Goal: Find contact information: Find contact information

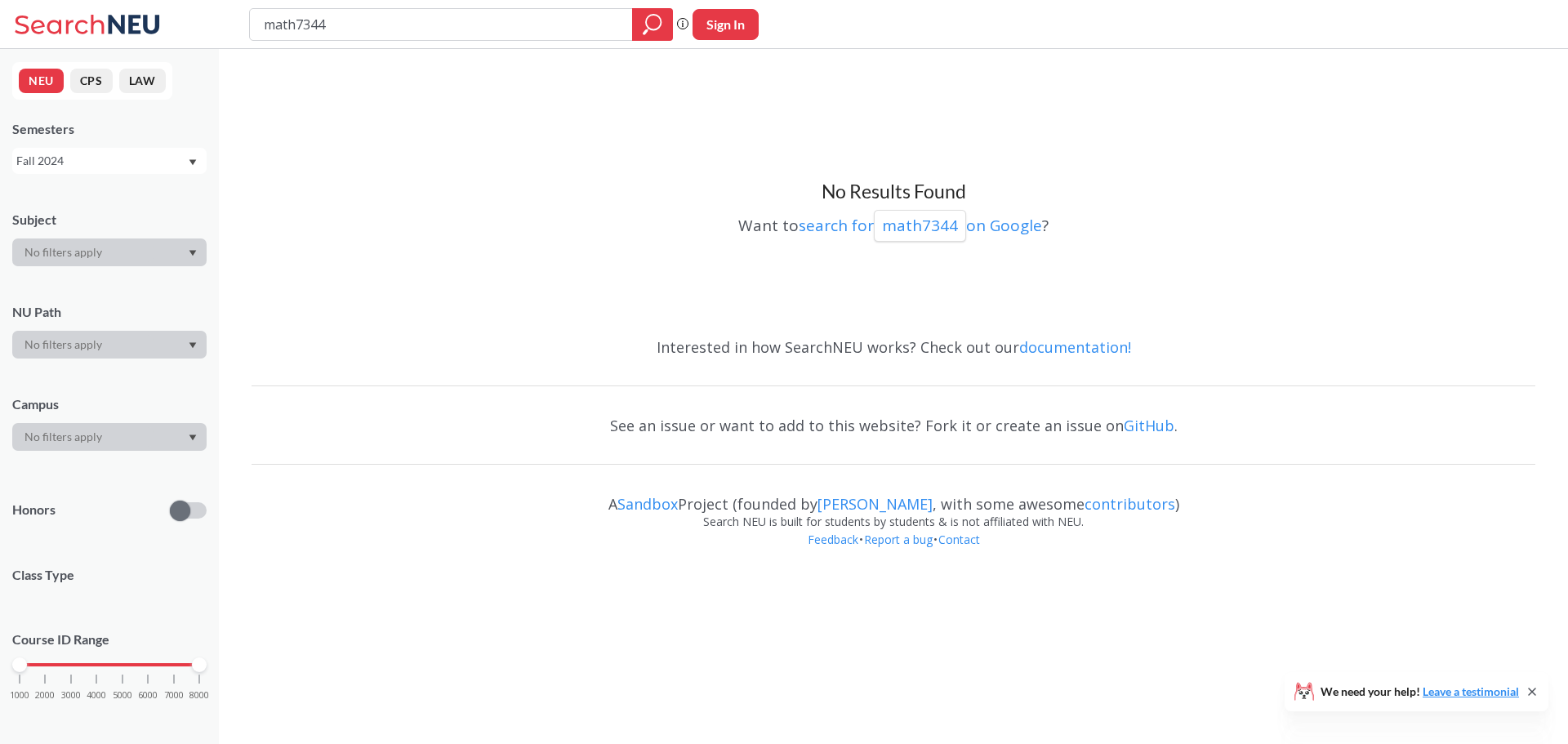
click at [44, 77] on button "NEU" at bounding box center [41, 81] width 45 height 25
click at [118, 23] on icon at bounding box center [134, 24] width 52 height 19
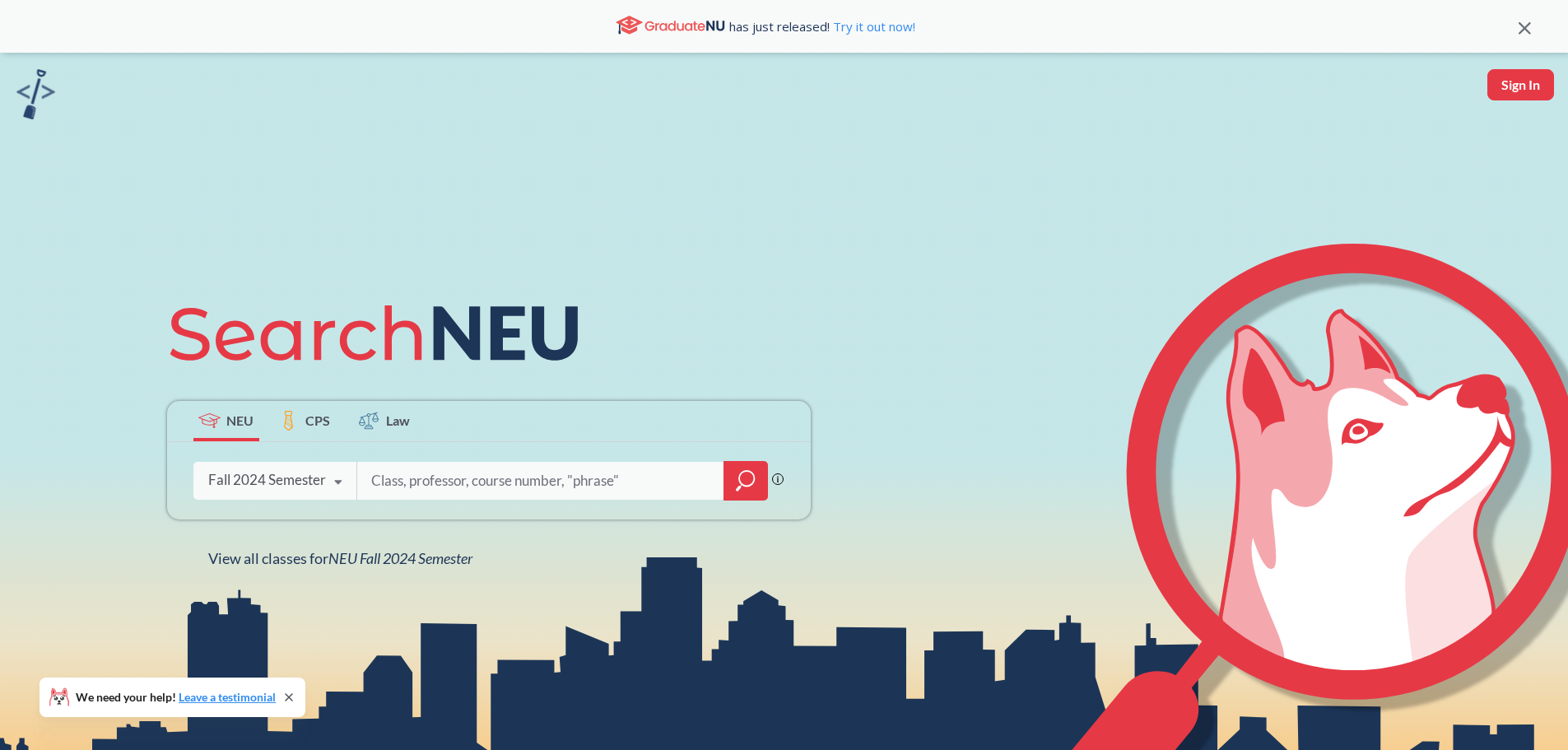
click at [331, 477] on icon at bounding box center [339, 482] width 31 height 46
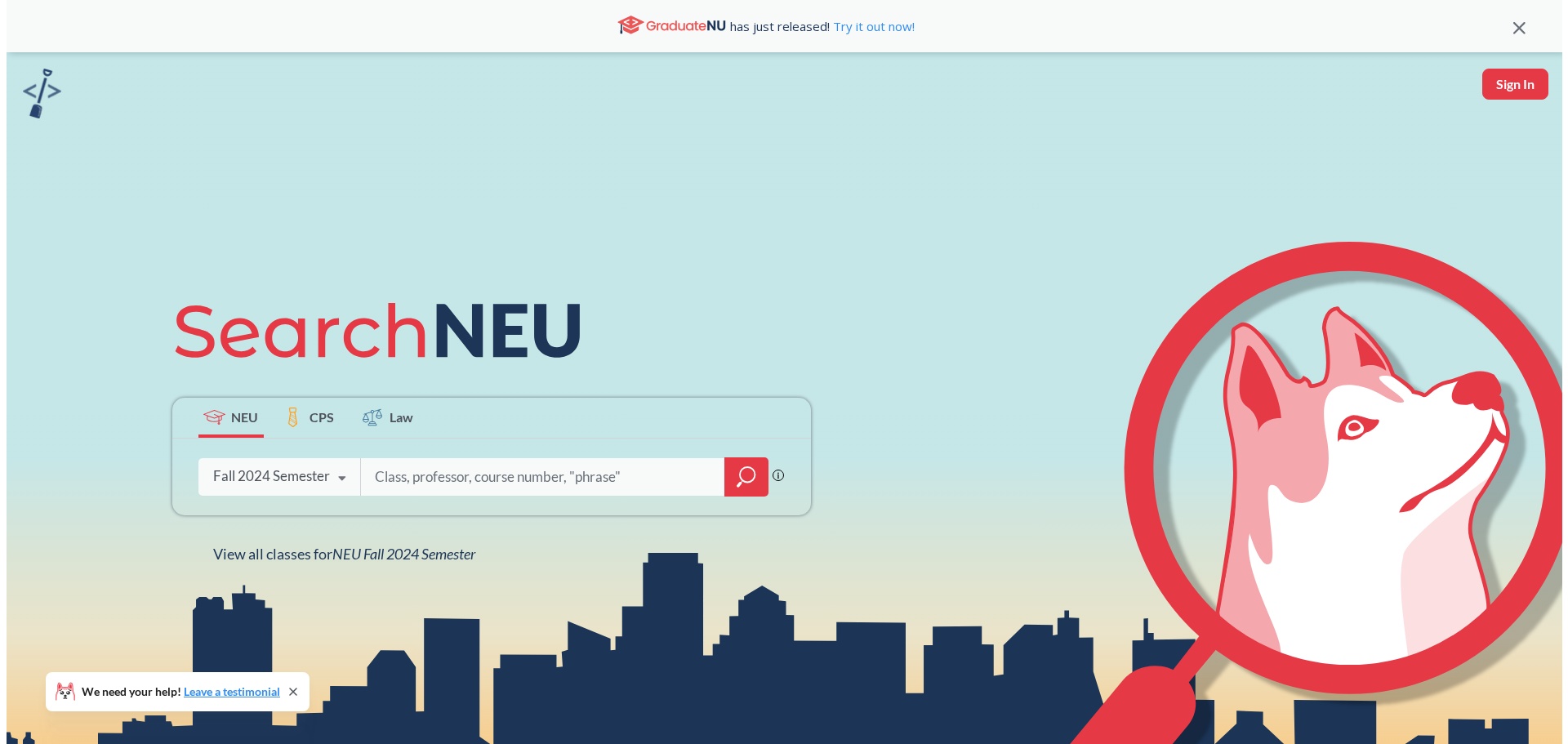
scroll to position [4, 0]
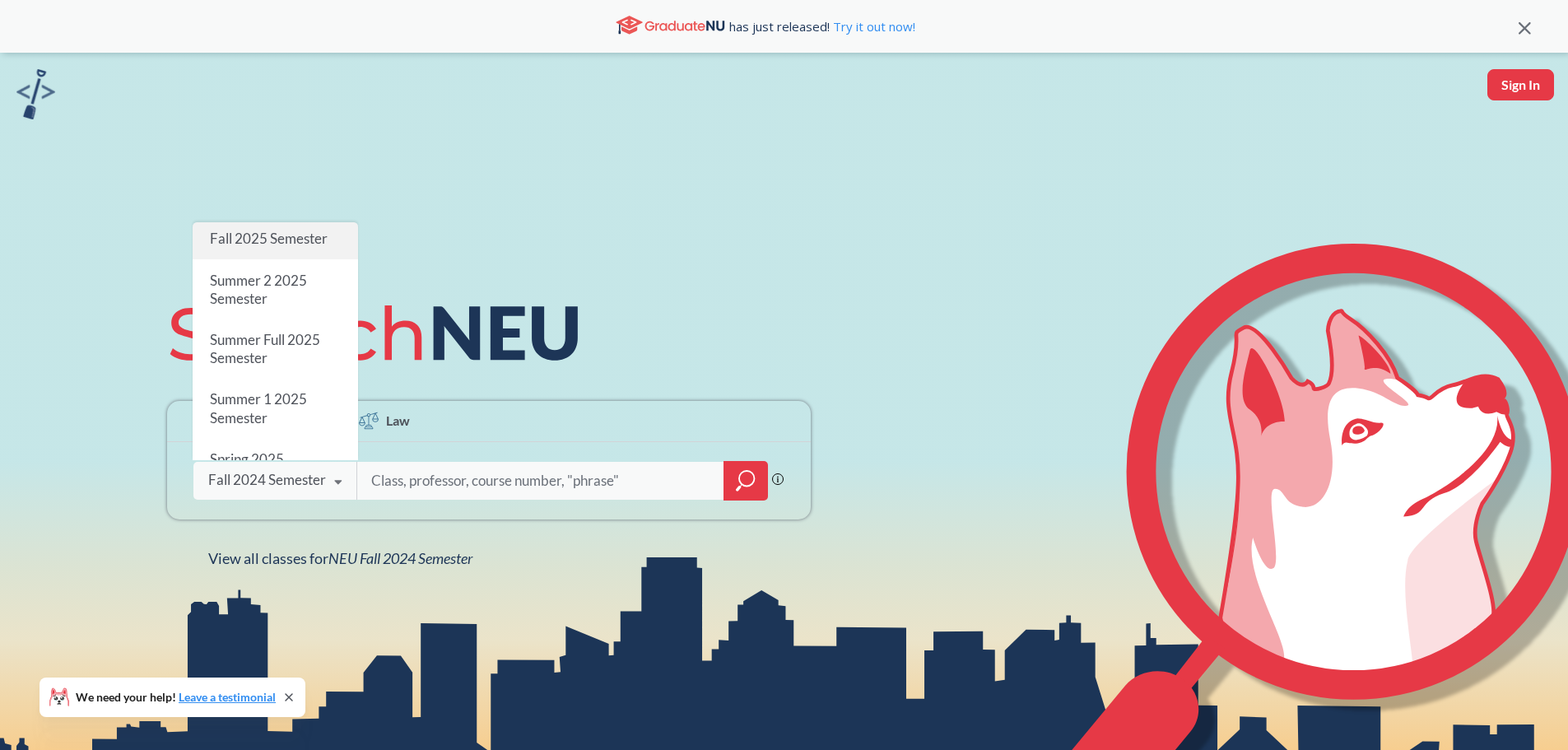
click at [277, 218] on div "Fall 2025 Semester" at bounding box center [275, 239] width 165 height 41
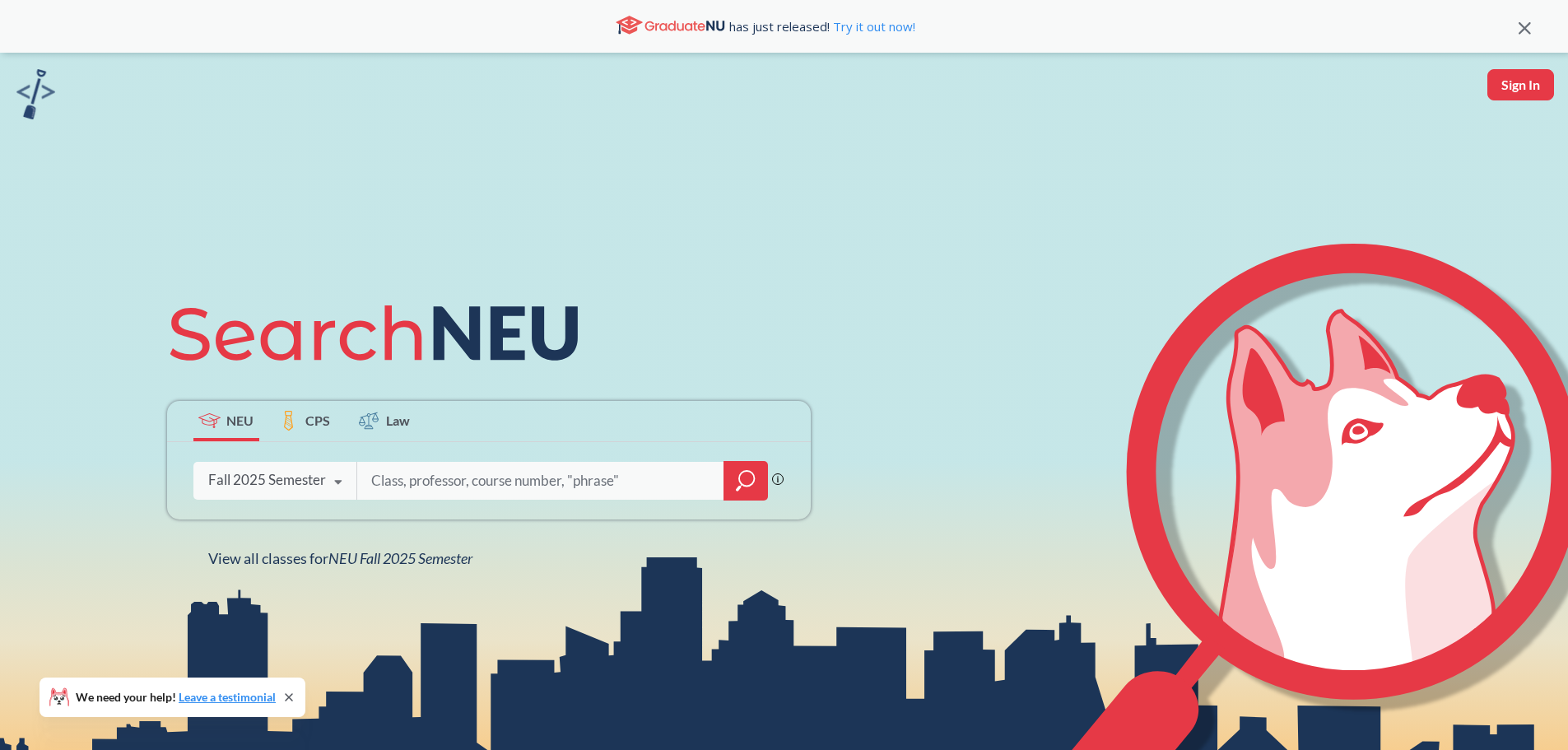
click at [549, 492] on input "search" at bounding box center [541, 481] width 343 height 35
type input "[PERSON_NAME]"
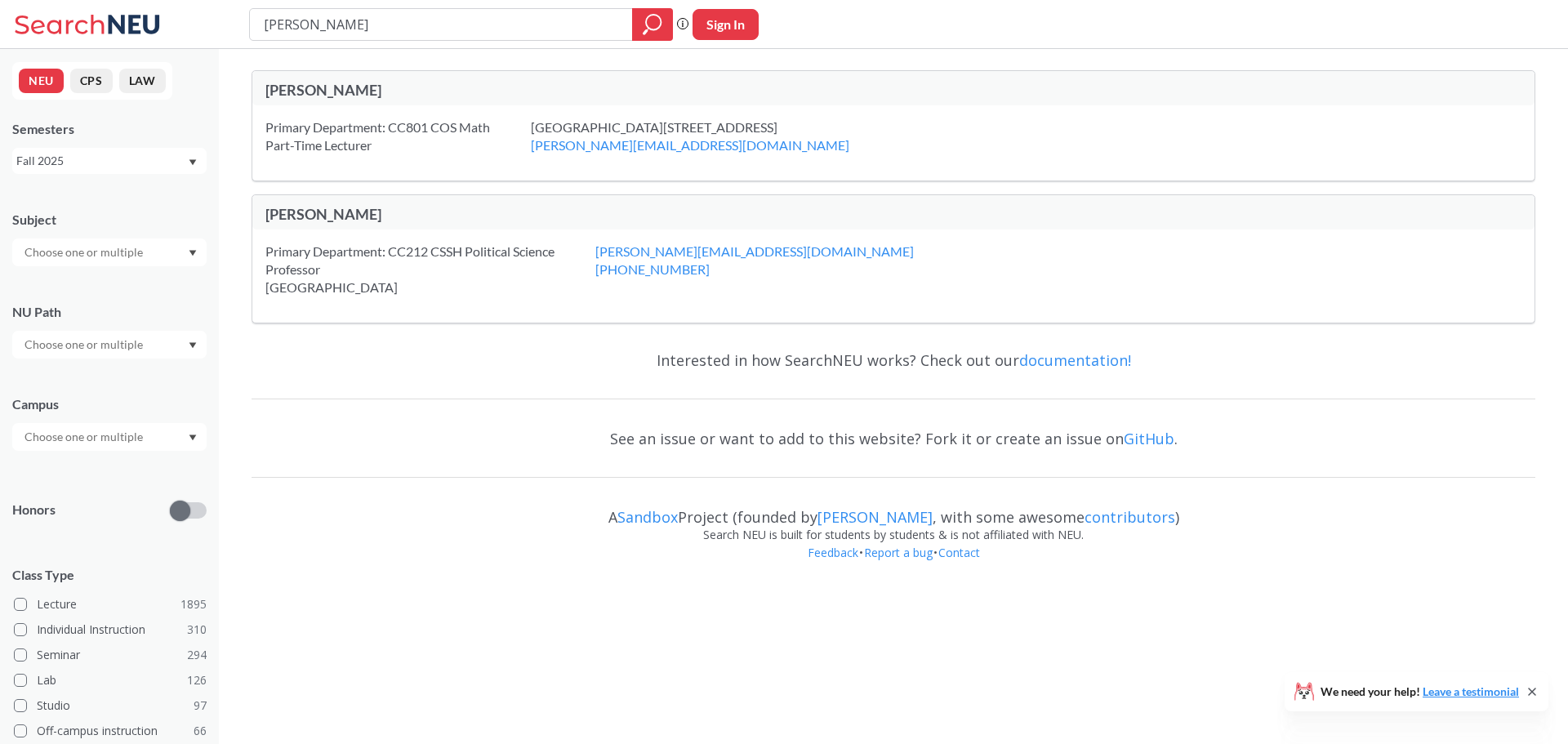
drag, startPoint x: 552, startPoint y: 133, endPoint x: 750, endPoint y: 124, distance: 198.2
click at [750, 124] on div "[GEOGRAPHIC_DATA][STREET_ADDRESS] [PERSON_NAME][EMAIL_ADDRESS][DOMAIN_NAME]" at bounding box center [710, 137] width 360 height 36
copy div "[STREET_ADDRESS]"
drag, startPoint x: 615, startPoint y: 188, endPoint x: 598, endPoint y: 192, distance: 17.5
click at [604, 191] on div "[PERSON_NAME] Primary Department: CC801 COS Math Part-Time Lecturer [GEOGRAPHIC…" at bounding box center [893, 197] width 1284 height 253
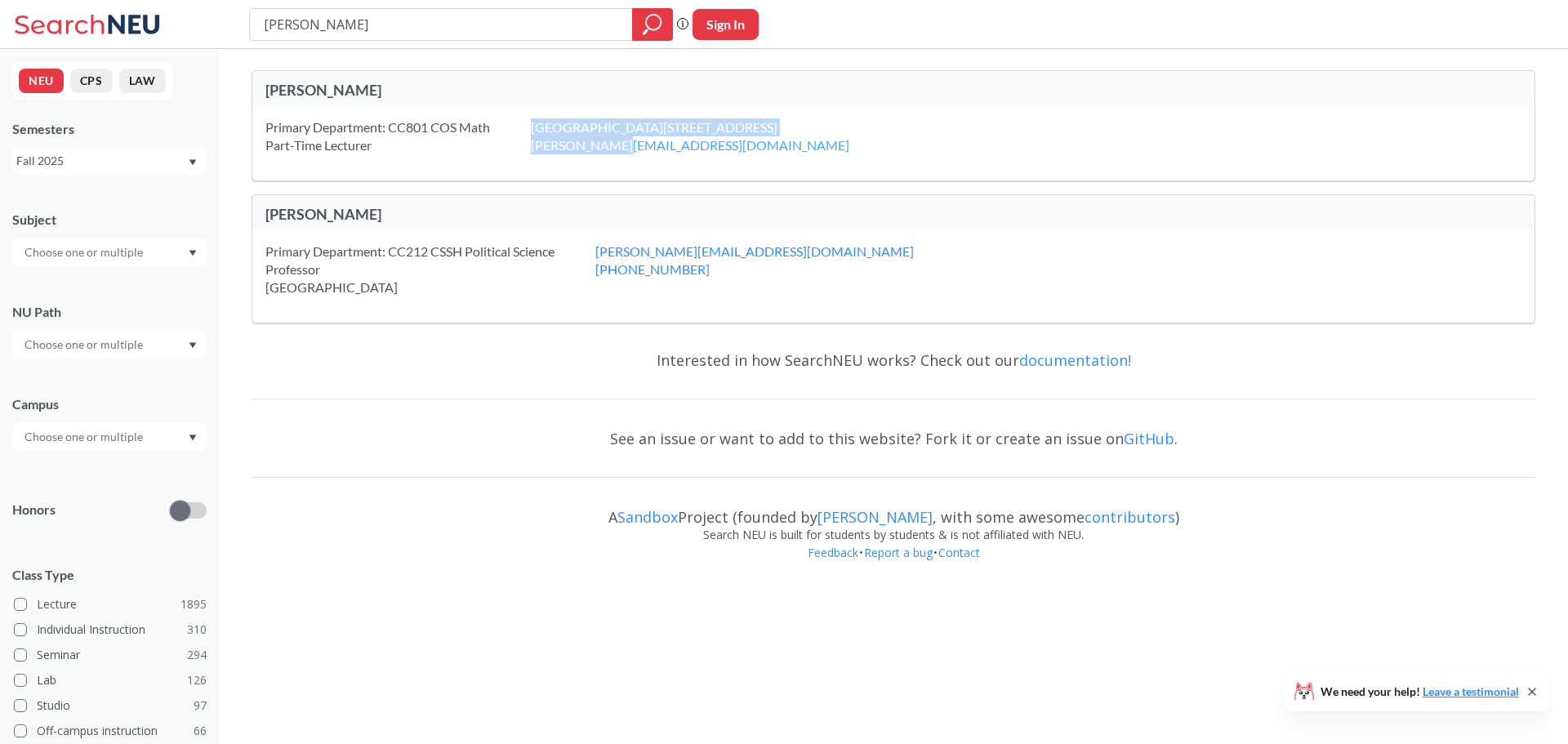
drag, startPoint x: 517, startPoint y: 148, endPoint x: 618, endPoint y: 147, distance: 101.0
click at [618, 147] on div "Primary Department: CC801 COS Math Part-Time Lecturer [GEOGRAPHIC_DATA][STREET_…" at bounding box center [893, 143] width 1282 height 75
click at [708, 134] on div "[GEOGRAPHIC_DATA][STREET_ADDRESS] [PERSON_NAME][EMAIL_ADDRESS][DOMAIN_NAME]" at bounding box center [710, 137] width 360 height 36
drag, startPoint x: 745, startPoint y: 129, endPoint x: 691, endPoint y: 144, distance: 56.0
click at [691, 144] on div "[GEOGRAPHIC_DATA][STREET_ADDRESS] [PERSON_NAME][EMAIL_ADDRESS][DOMAIN_NAME]" at bounding box center [710, 137] width 360 height 36
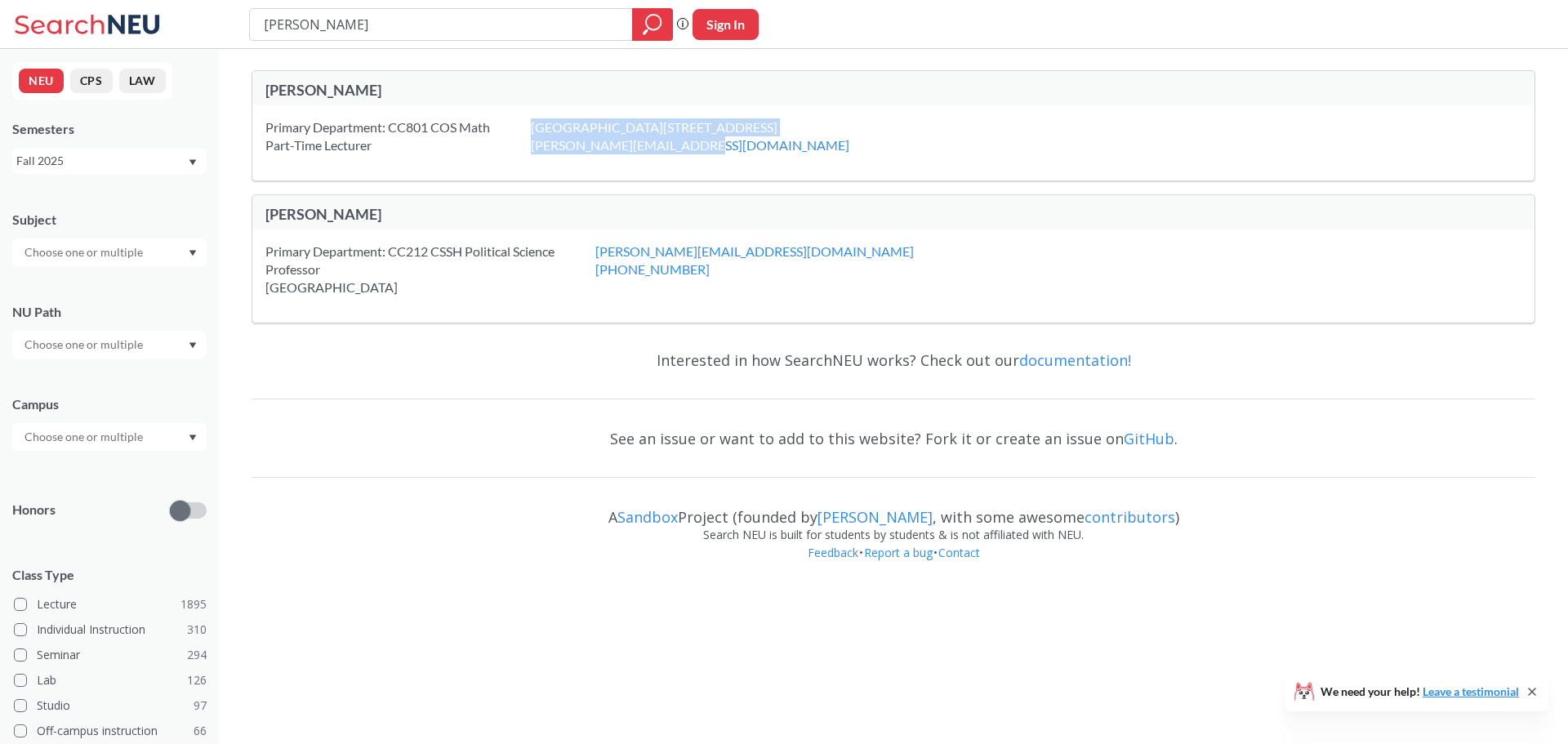
copy div "[GEOGRAPHIC_DATA][STREET_ADDRESS] [PERSON_NAME][EMAIL_ADDRESS][DOMAIN_NAME]"
